Goal: Information Seeking & Learning: Check status

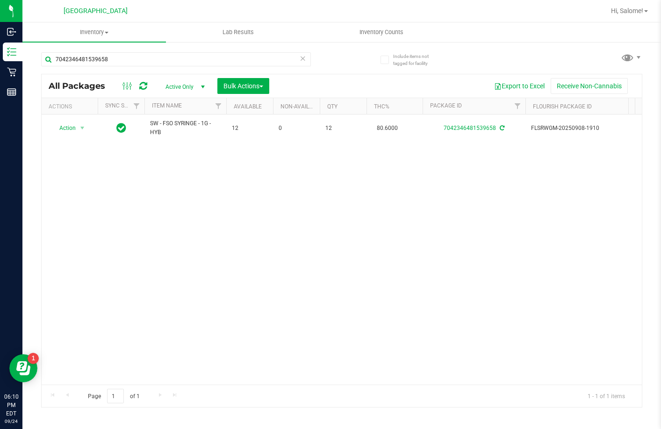
click at [304, 58] on icon at bounding box center [303, 57] width 7 height 11
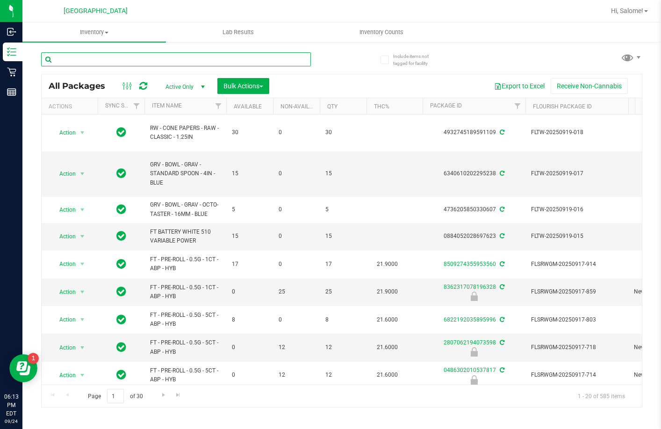
click at [230, 64] on input "text" at bounding box center [176, 59] width 270 height 14
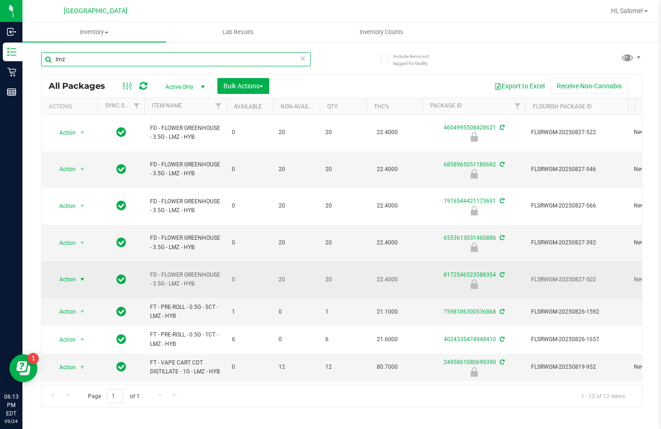
type input "lmz"
click at [79, 276] on span "select" at bounding box center [82, 279] width 7 height 7
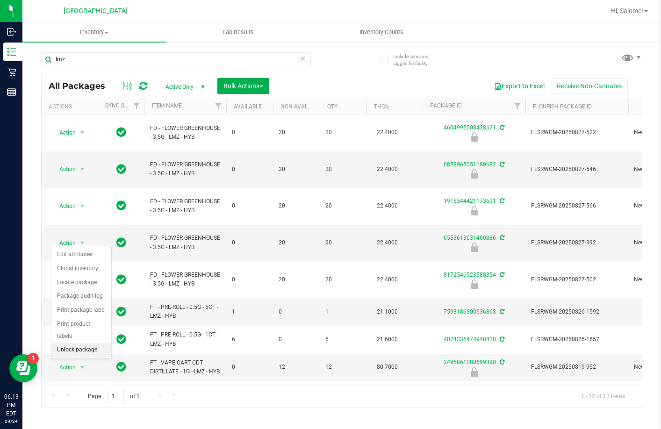
click at [88, 343] on li "Unlock package" at bounding box center [81, 350] width 60 height 14
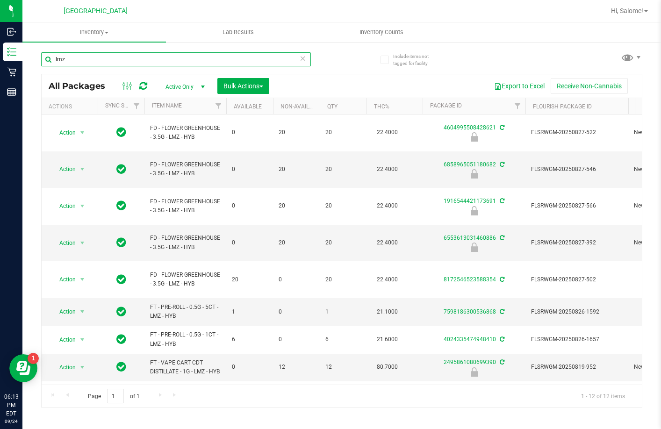
click at [158, 56] on input "lmz" at bounding box center [176, 59] width 270 height 14
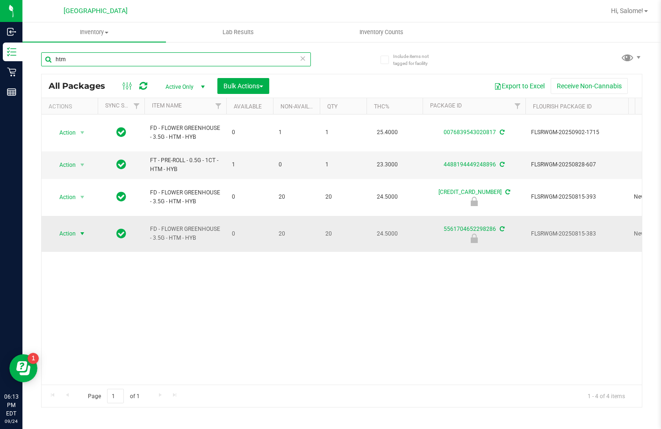
type input "htm"
click at [78, 227] on span "select" at bounding box center [83, 233] width 12 height 13
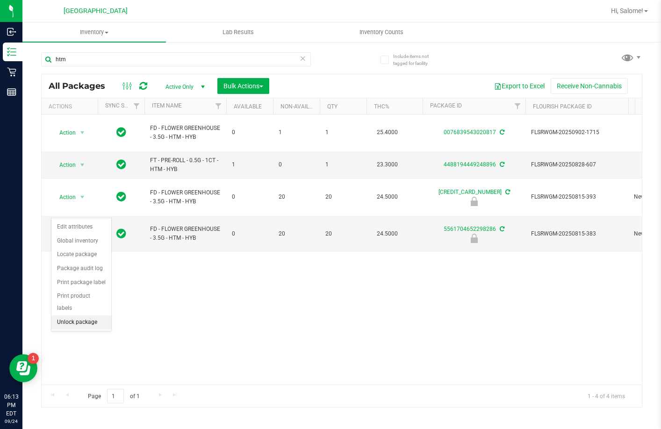
click at [89, 316] on li "Unlock package" at bounding box center [81, 323] width 60 height 14
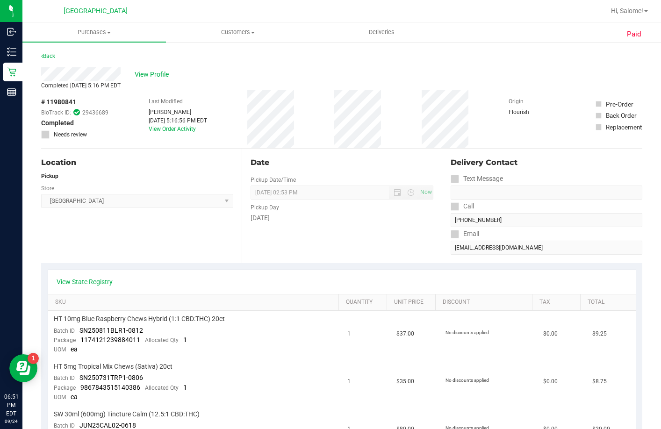
click at [50, 52] on div "Back" at bounding box center [48, 55] width 14 height 11
click at [50, 58] on link "Back" at bounding box center [48, 56] width 14 height 7
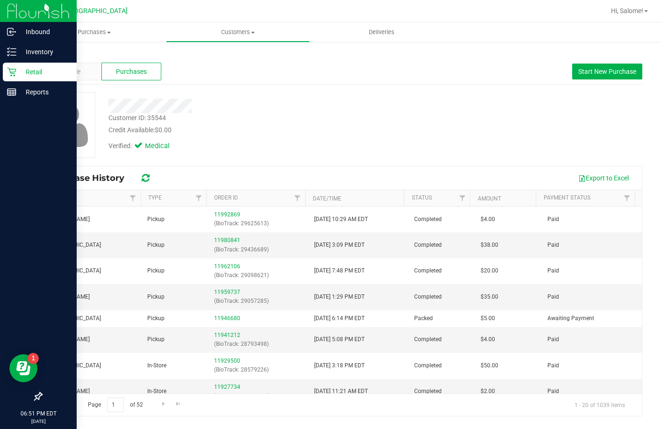
click at [15, 70] on icon at bounding box center [11, 72] width 9 height 9
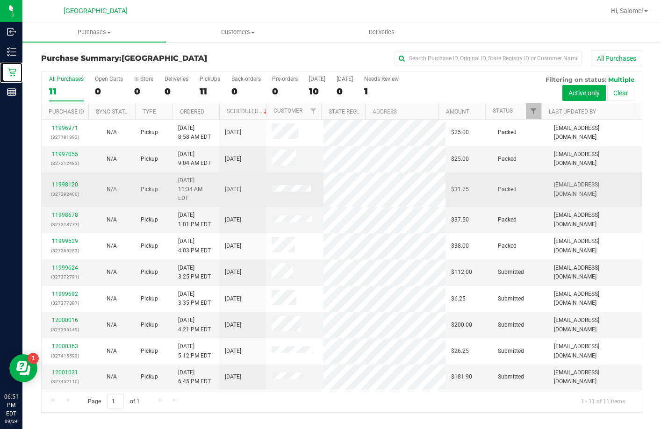
scroll to position [14, 0]
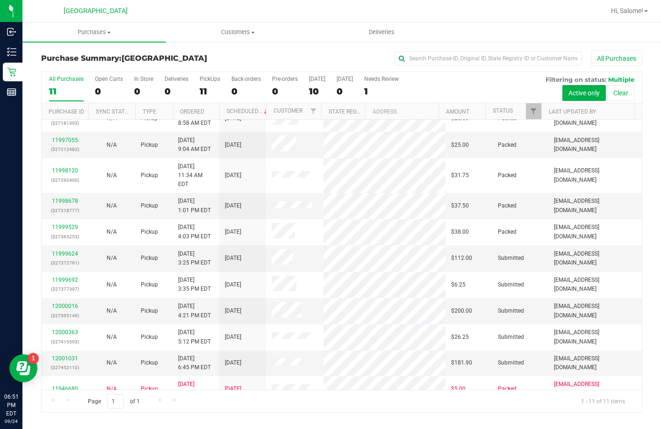
click at [370, 54] on div "All Purchases" at bounding box center [442, 58] width 401 height 16
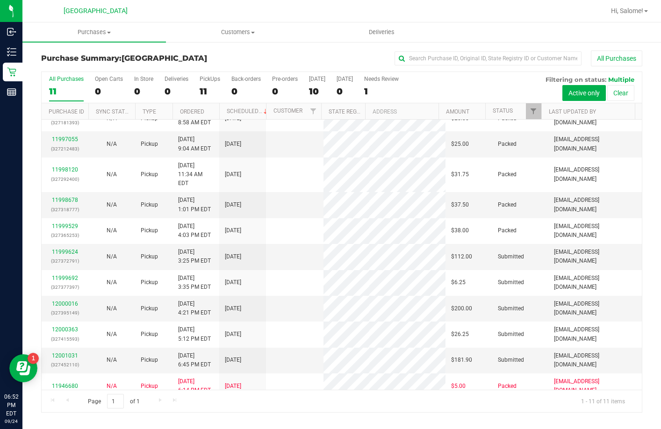
scroll to position [0, 0]
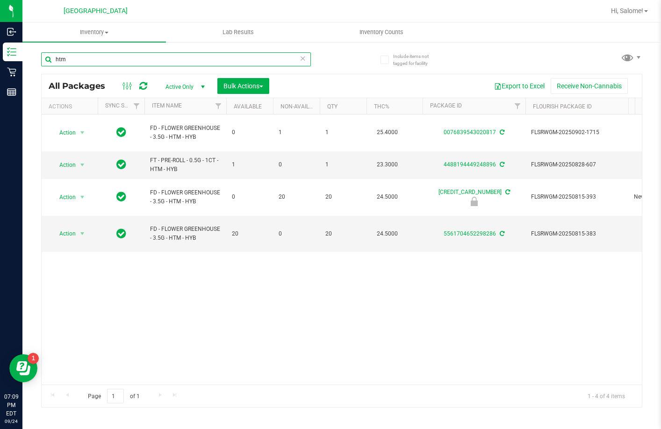
click at [142, 57] on input "htm" at bounding box center [176, 59] width 270 height 14
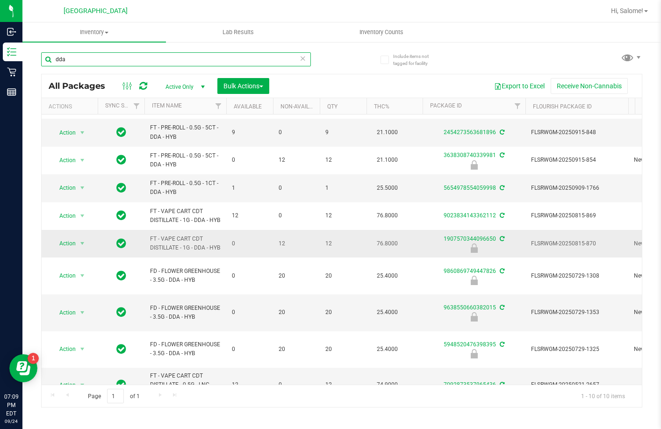
scroll to position [36, 0]
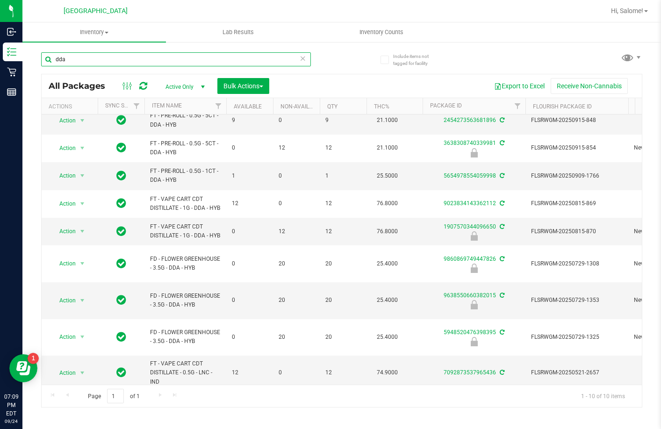
click at [126, 61] on input "dda" at bounding box center [176, 59] width 270 height 14
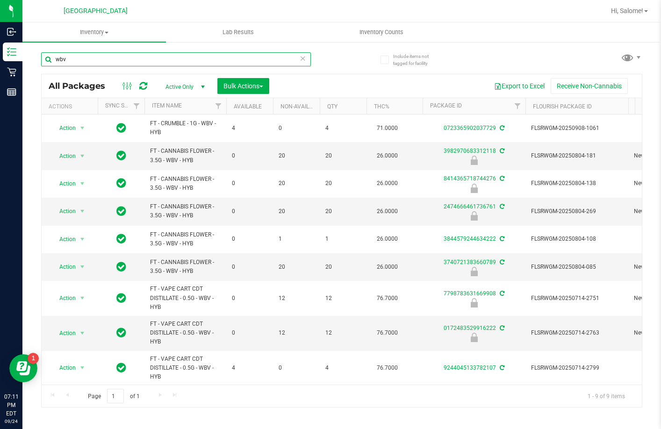
click at [150, 59] on input "wbv" at bounding box center [176, 59] width 270 height 14
type input "8414365718744276"
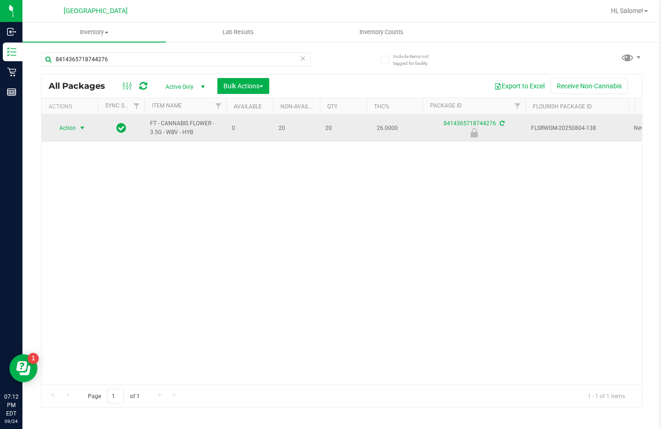
click at [80, 125] on span "select" at bounding box center [82, 127] width 7 height 7
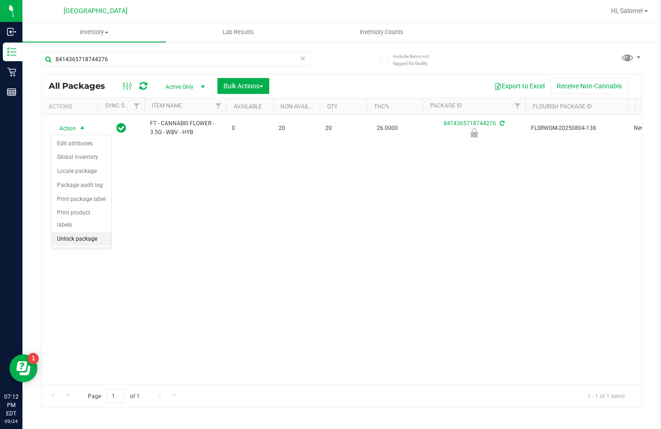
click at [90, 232] on li "Unlock package" at bounding box center [81, 239] width 60 height 14
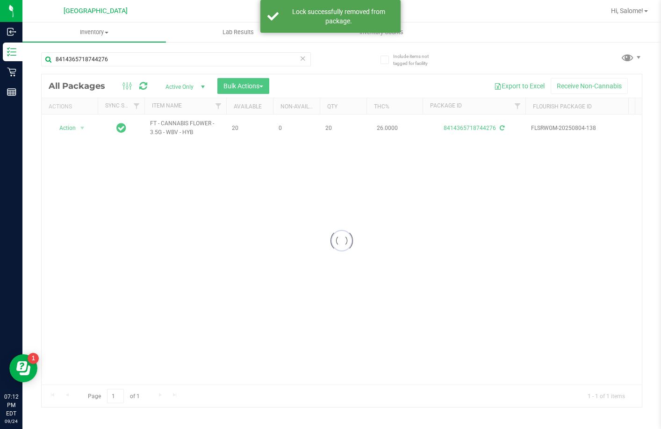
click at [187, 125] on div at bounding box center [342, 240] width 600 height 333
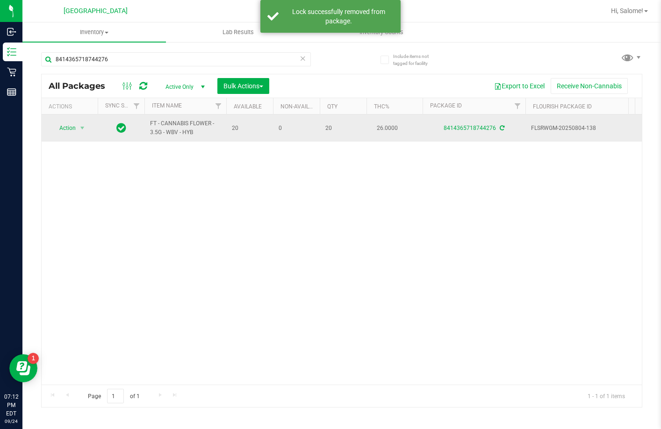
click at [196, 123] on span "FT - CANNABIS FLOWER - 3.5G - WBV - HYB" at bounding box center [185, 128] width 71 height 18
copy tr "FT - CANNABIS FLOWER - 3.5G - WBV - HYB"
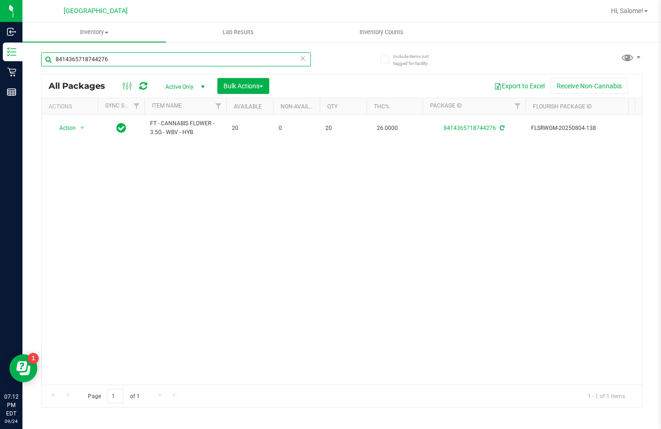
click at [214, 62] on input "8414365718744276" at bounding box center [176, 59] width 270 height 14
paste input "FT - CANNABIS FLOWER - 3.5G - WBV - HYB"
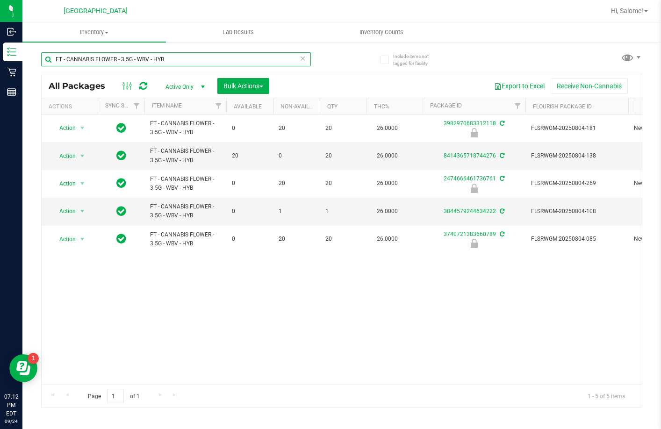
click at [223, 64] on input "FT - CANNABIS FLOWER - 3.5G - WBV - HYB" at bounding box center [176, 59] width 270 height 14
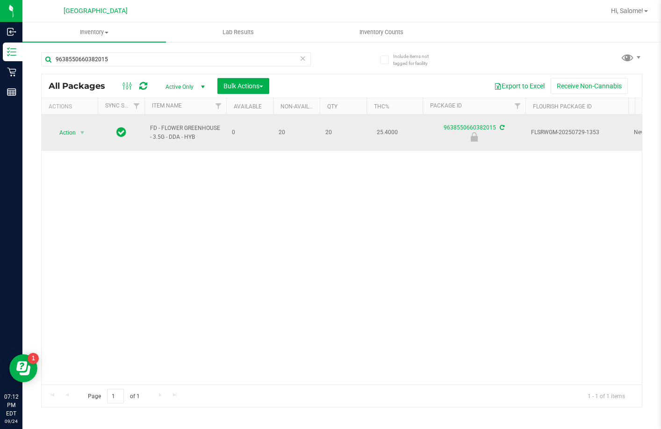
click at [180, 124] on span "FD - FLOWER GREENHOUSE - 3.5G - DDA - HYB" at bounding box center [185, 133] width 71 height 18
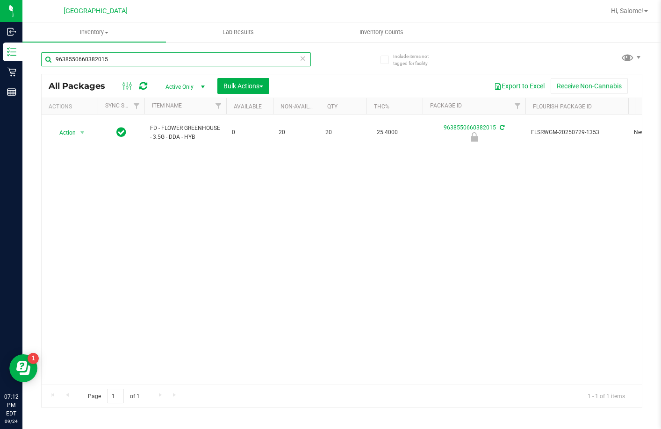
click at [190, 61] on input "9638550660382015" at bounding box center [176, 59] width 270 height 14
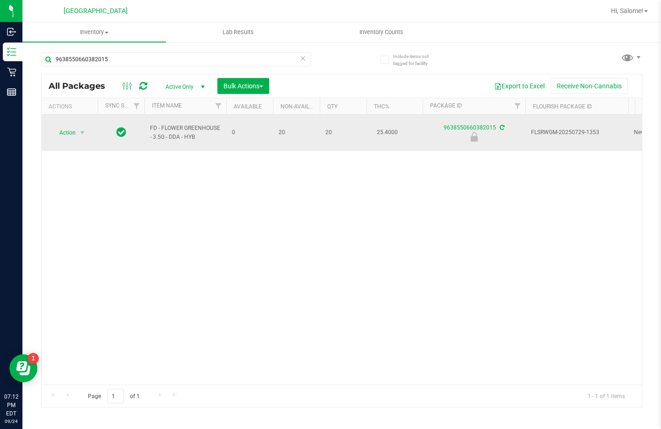
click at [191, 135] on span "FD - FLOWER GREENHOUSE - 3.5G - DDA - HYB" at bounding box center [185, 133] width 71 height 18
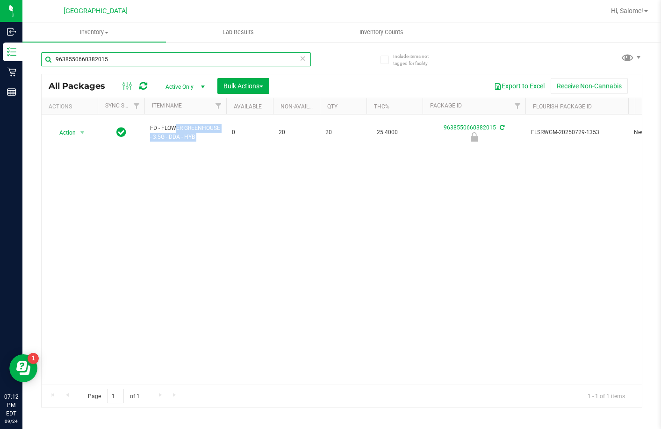
click at [194, 60] on input "9638550660382015" at bounding box center [176, 59] width 270 height 14
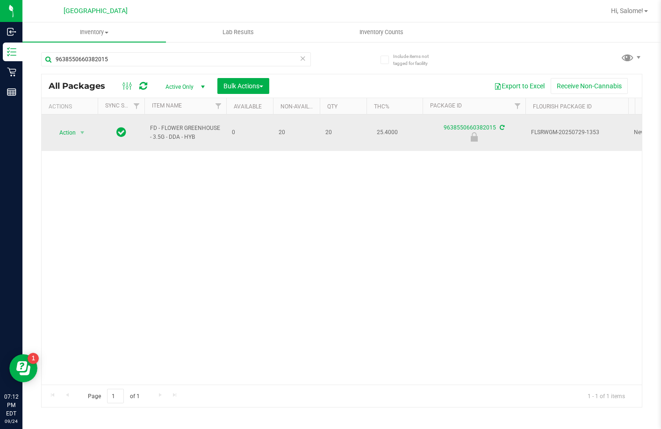
click at [169, 125] on span "FD - FLOWER GREENHOUSE - 3.5G - DDA - HYB" at bounding box center [185, 133] width 71 height 18
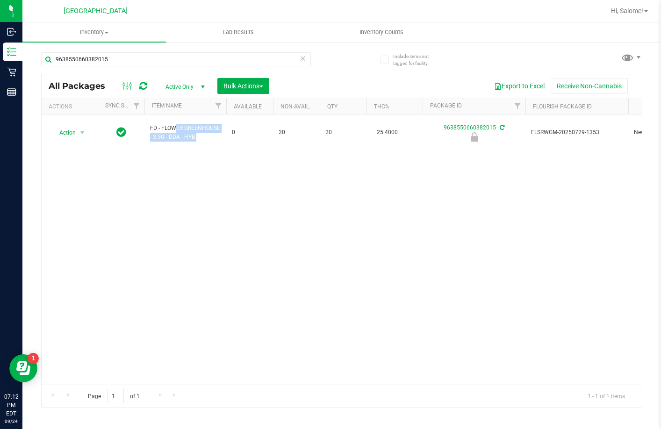
copy tr "FD - FLOWER GREENHOUSE - 3.5G - DDA - HYB"
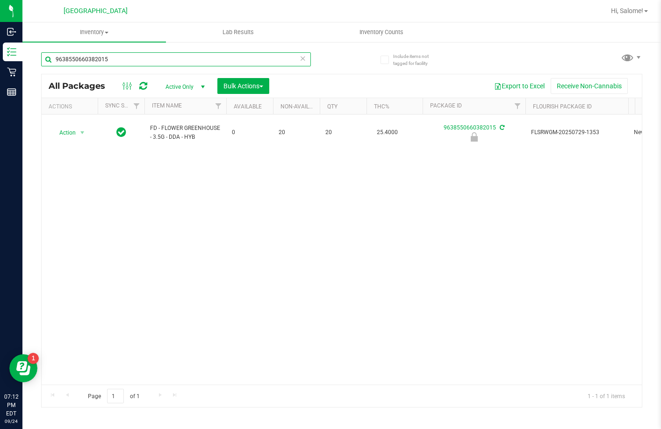
click at [192, 55] on input "9638550660382015" at bounding box center [176, 59] width 270 height 14
paste input "FD - FLOWER GREENHOUSE - 3.5G - DDA - HYB"
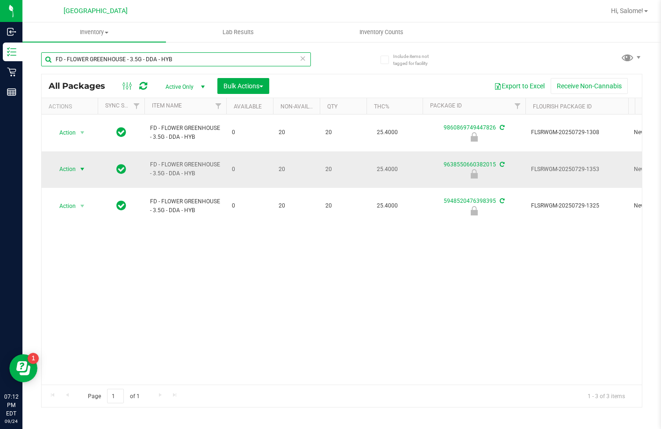
type input "FD - FLOWER GREENHOUSE - 3.5G - DDA - HYB"
click at [55, 163] on span "Action" at bounding box center [63, 169] width 25 height 13
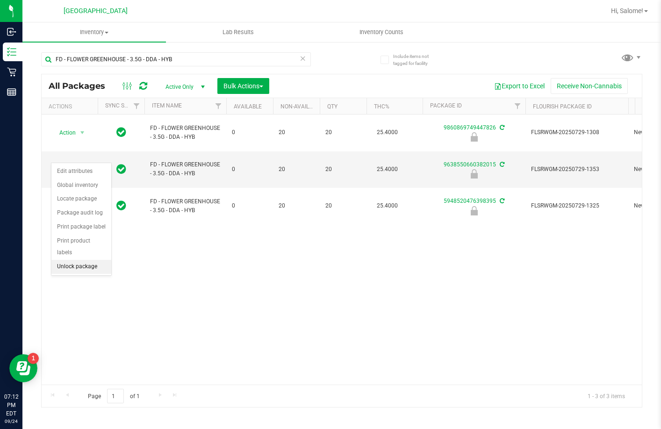
click at [85, 260] on li "Unlock package" at bounding box center [81, 267] width 60 height 14
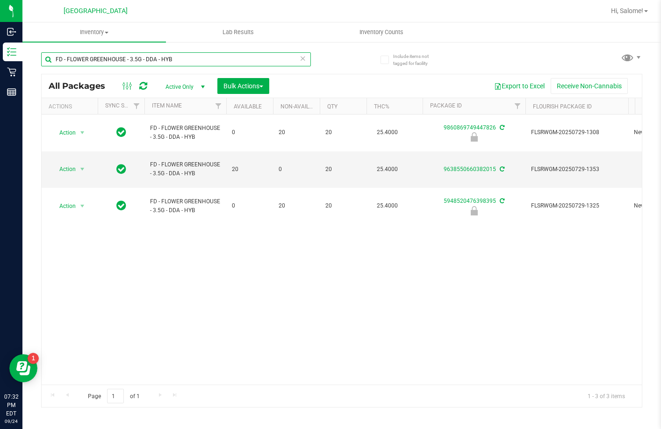
click at [109, 59] on input "FD - FLOWER GREENHOUSE - 3.5G - DDA - HYB" at bounding box center [176, 59] width 270 height 14
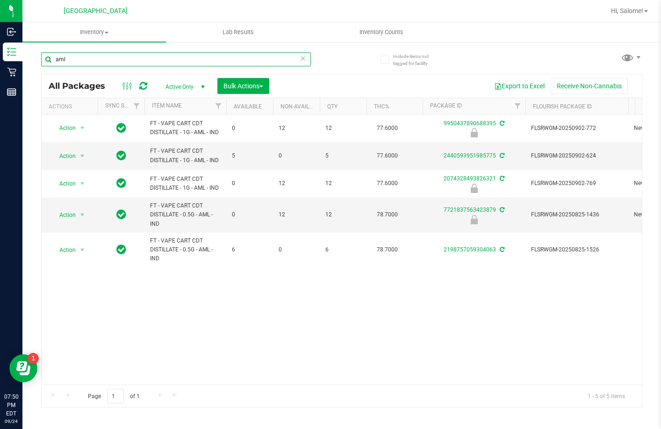
click at [133, 65] on input "aml" at bounding box center [176, 59] width 270 height 14
type input "re-wx-aug25ied01-0814"
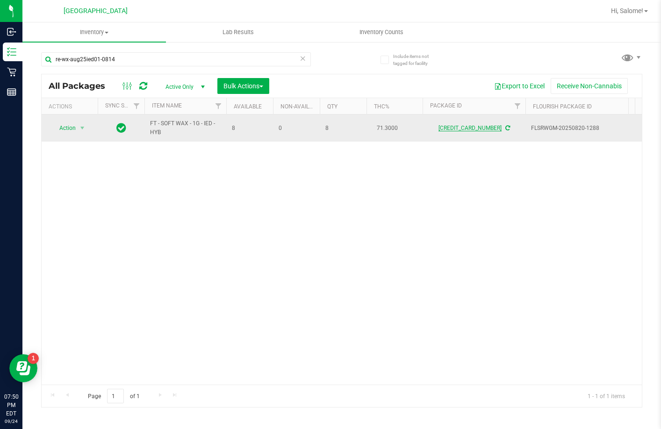
click at [474, 129] on link "5484227088594711" at bounding box center [469, 128] width 63 height 7
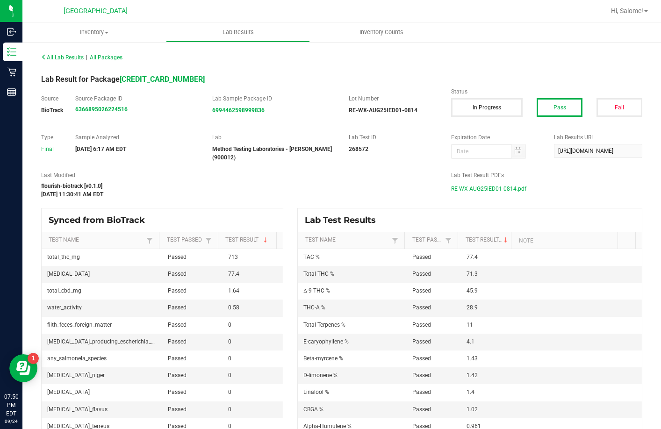
click at [501, 190] on span "RE-WX-AUG25IED01-0814.pdf" at bounding box center [488, 189] width 75 height 14
